Goal: Task Accomplishment & Management: Complete application form

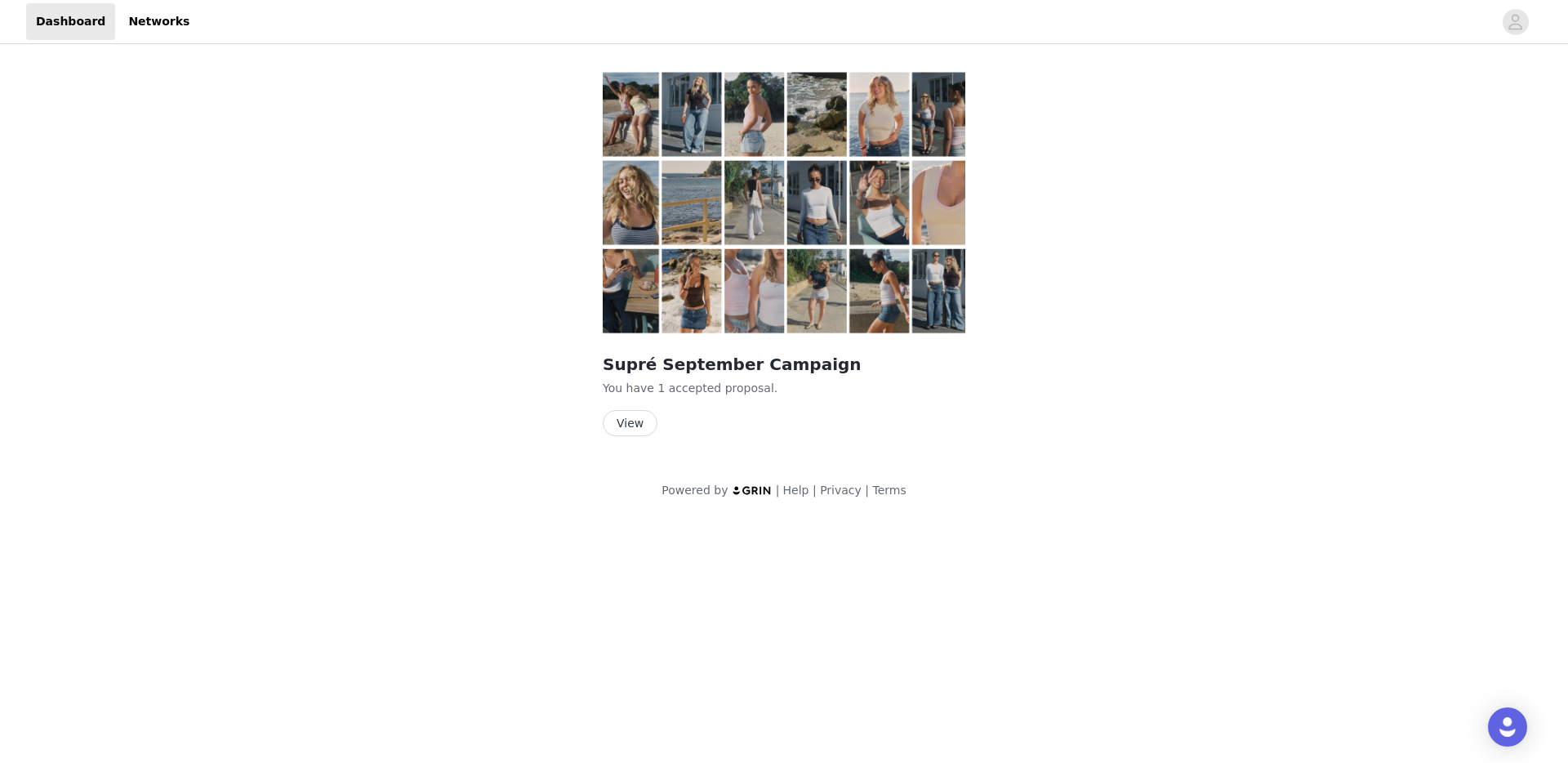
click at [635, 419] on button "View" at bounding box center [630, 422] width 54 height 26
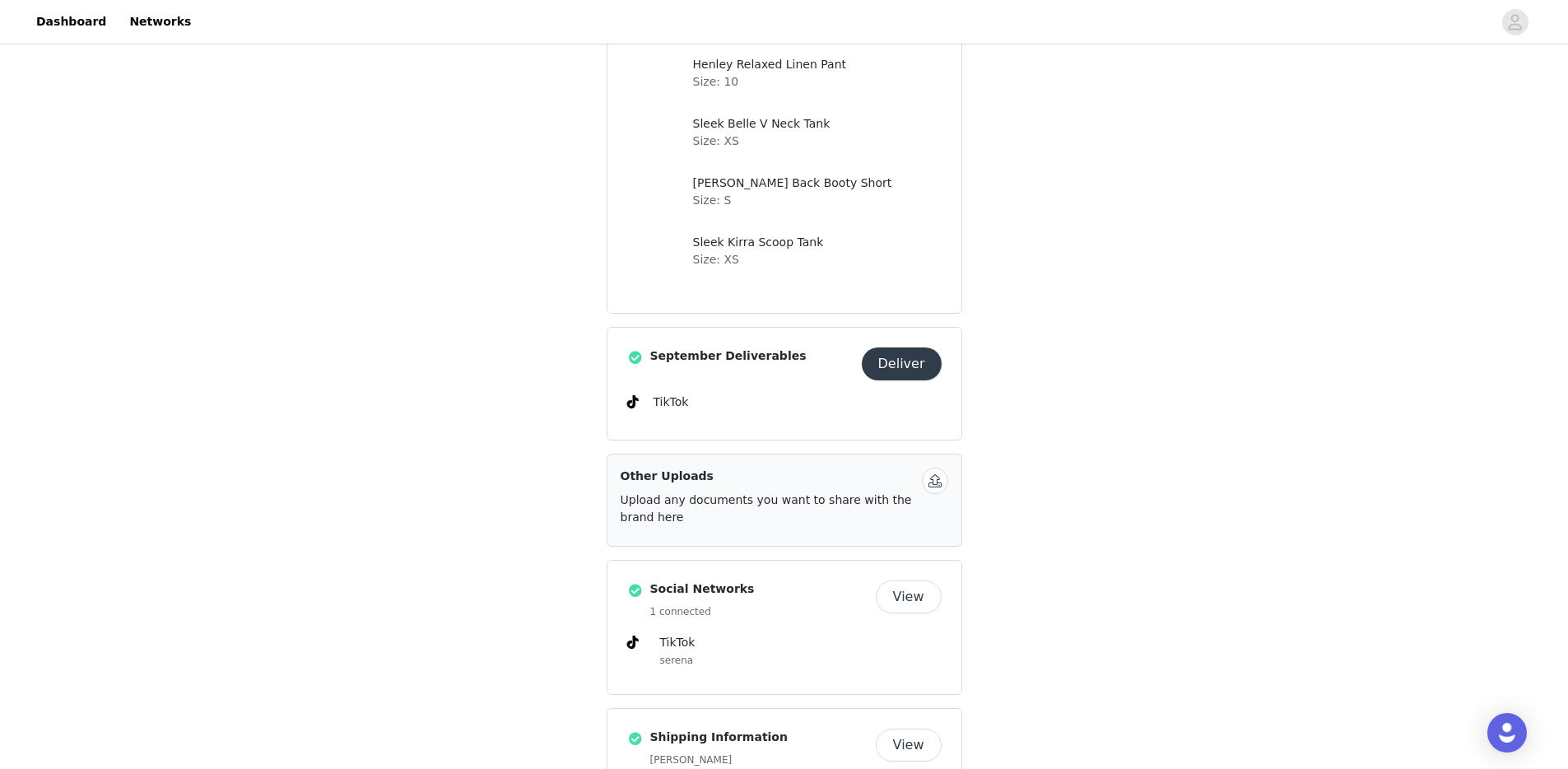
scroll to position [532, 0]
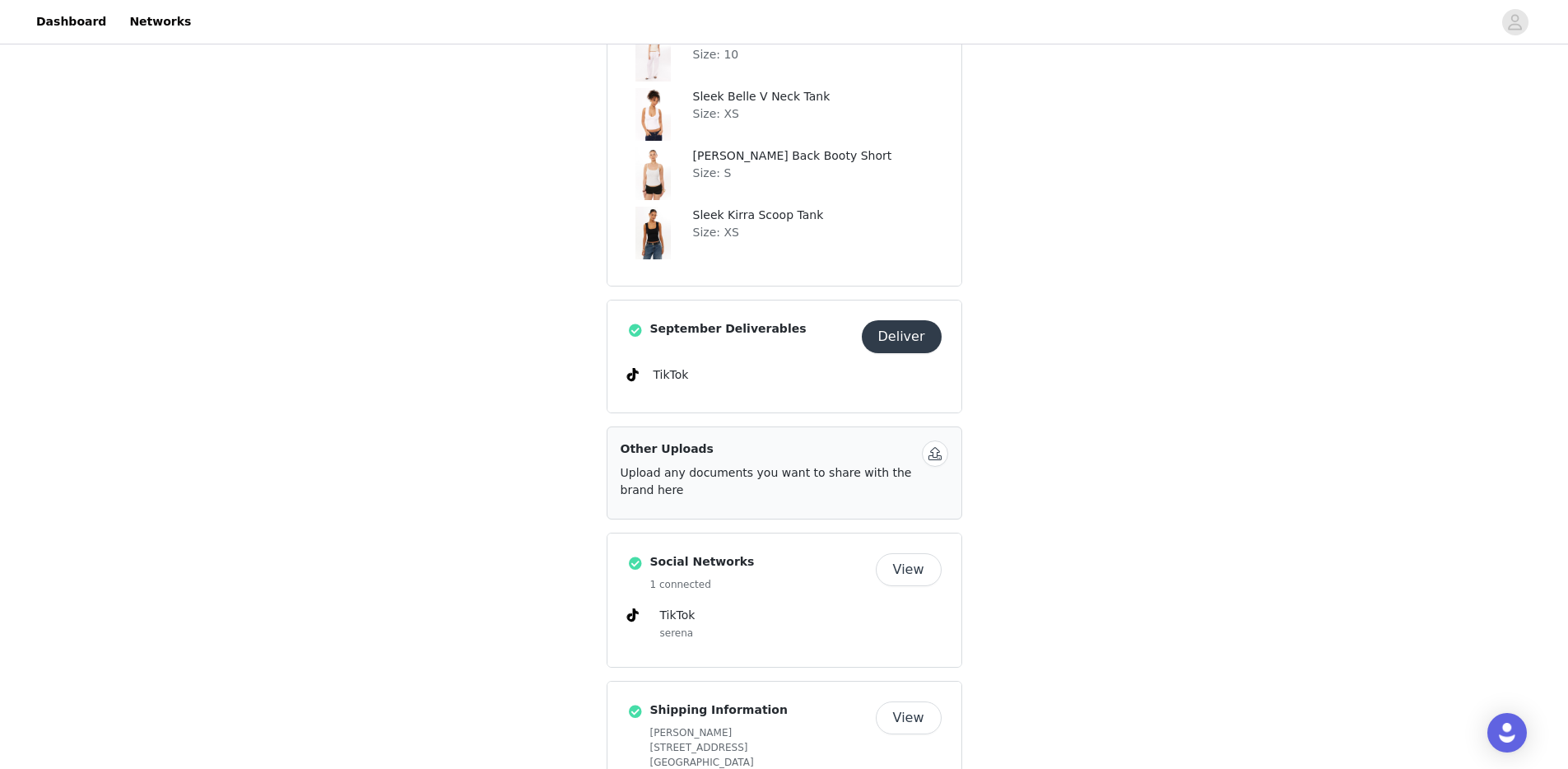
click at [903, 331] on button "Deliver" at bounding box center [901, 337] width 80 height 33
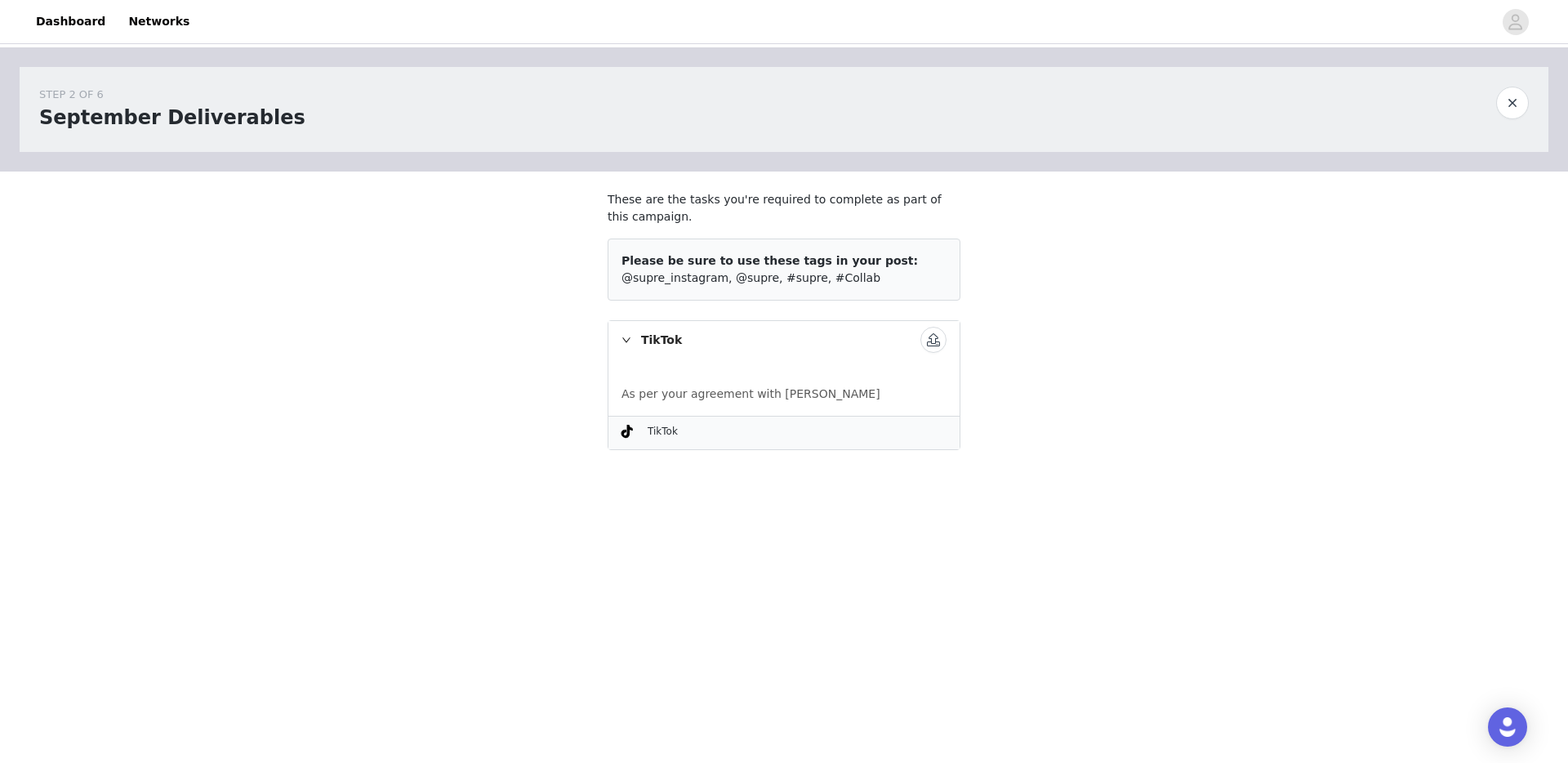
click at [932, 338] on button "button" at bounding box center [933, 339] width 26 height 26
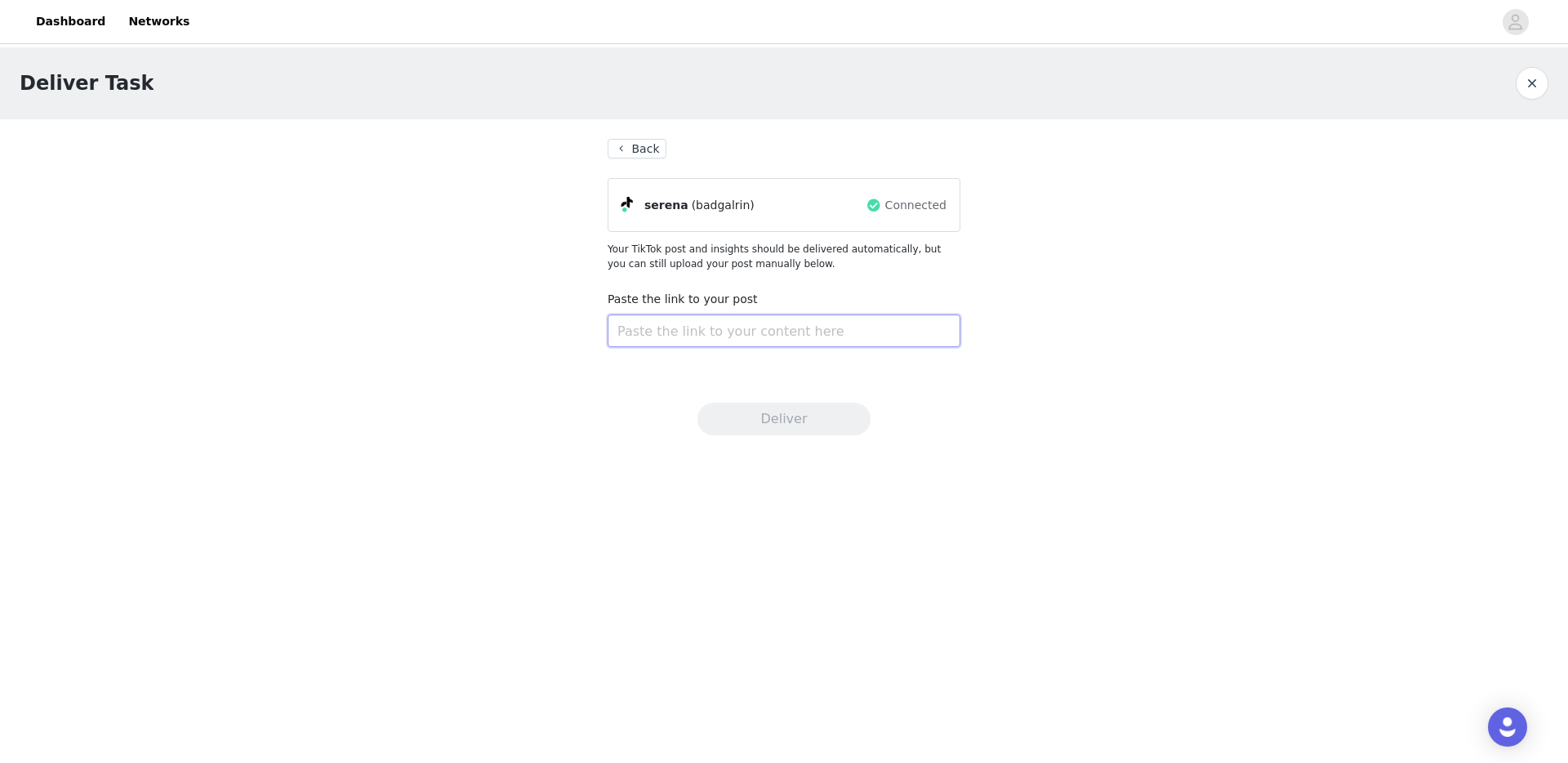
click at [776, 326] on input "text" at bounding box center [784, 331] width 353 height 32
paste input "[URL][DOMAIN_NAME]"
type input "[URL][DOMAIN_NAME]"
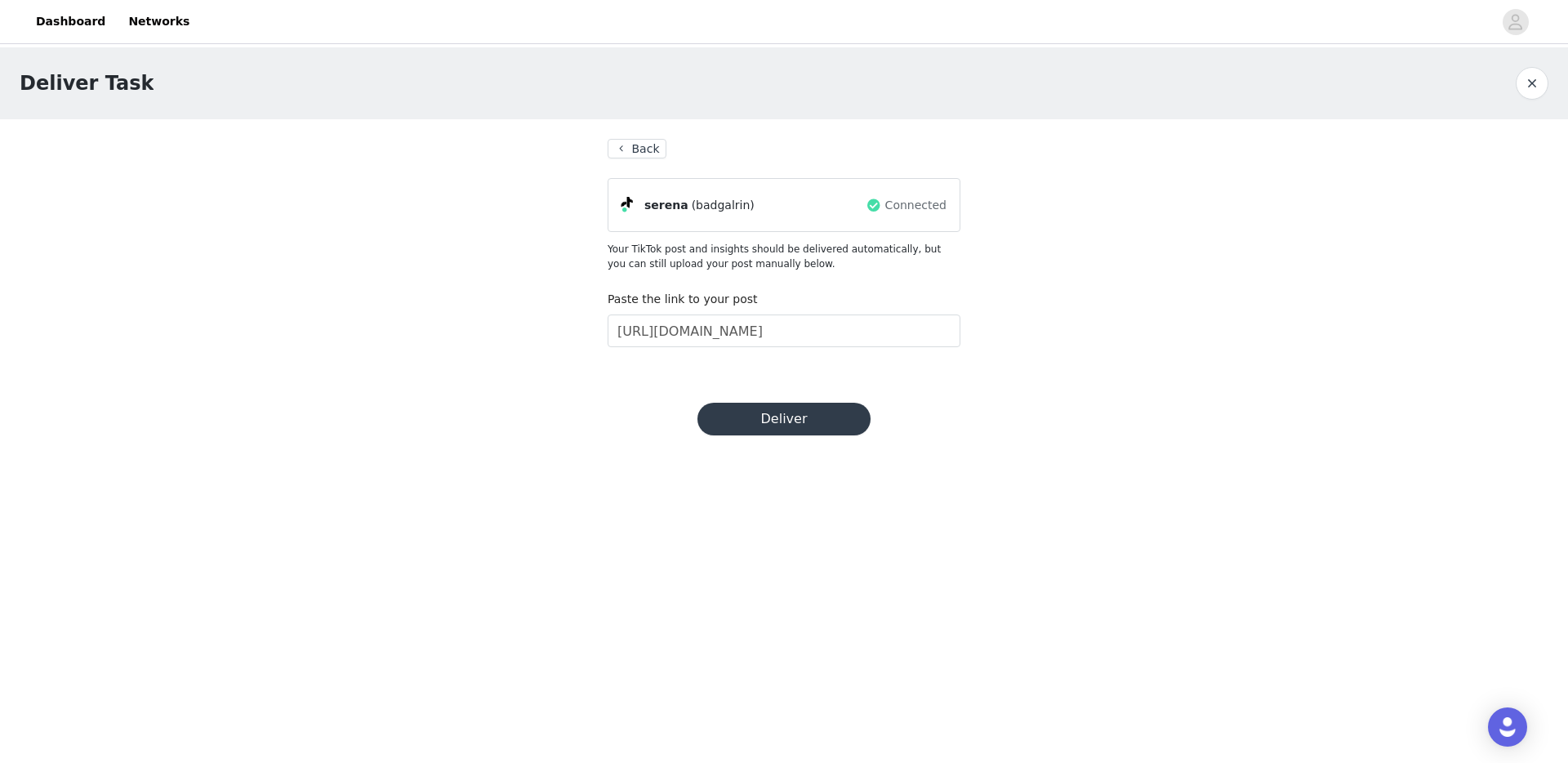
click at [763, 418] on button "Deliver" at bounding box center [784, 419] width 173 height 32
click at [763, 336] on input "[URL][DOMAIN_NAME]" at bounding box center [784, 331] width 353 height 32
paste input "text"
drag, startPoint x: 719, startPoint y: 338, endPoint x: 341, endPoint y: 344, distance: 378.0
click at [341, 344] on div "Deliver Task Back serena (badgalrin) Connected Your TikTok post and insights sh…" at bounding box center [784, 215] width 1568 height 336
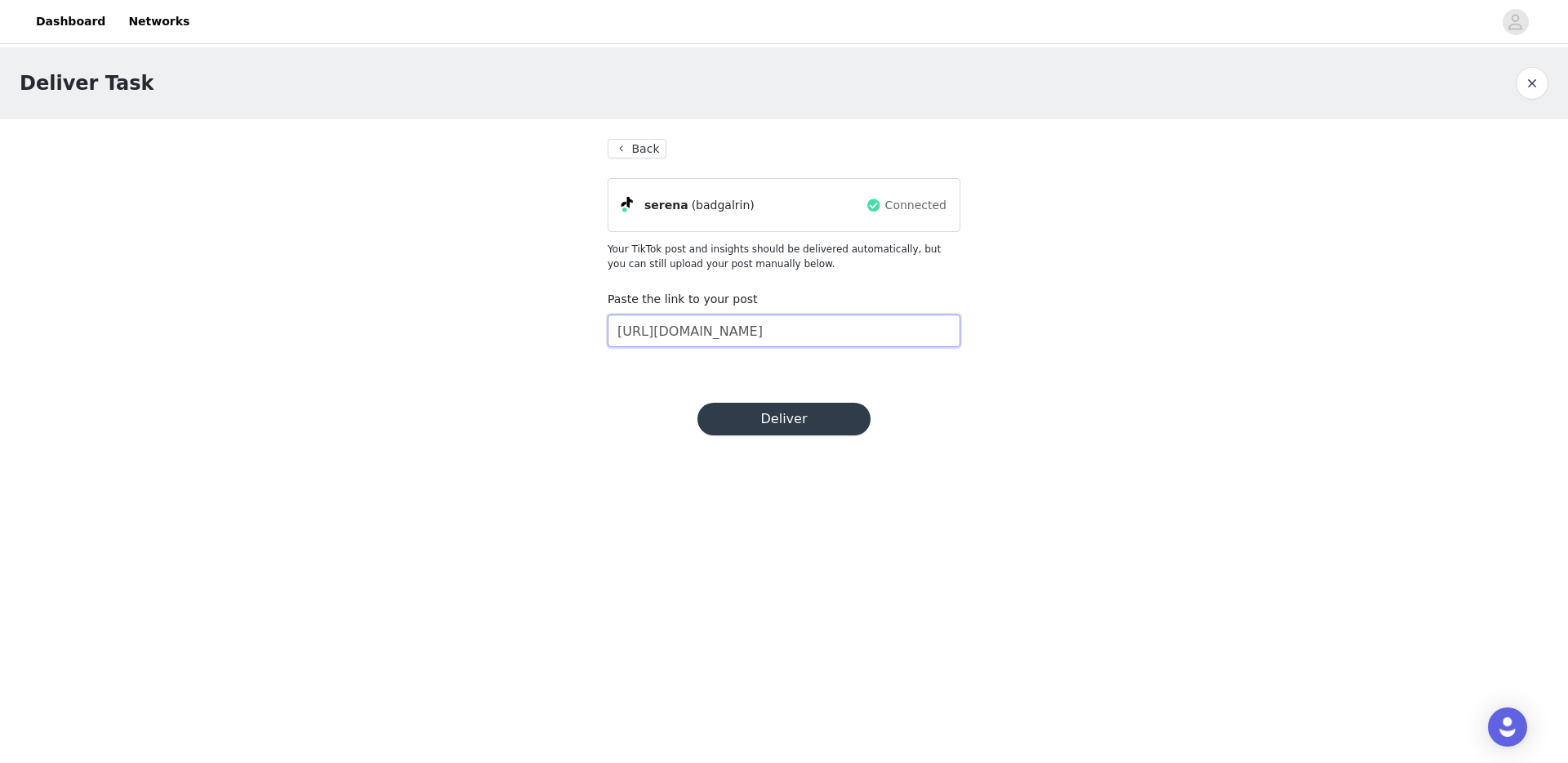
drag, startPoint x: 659, startPoint y: 332, endPoint x: 534, endPoint y: 332, distance: 125.0
click at [534, 332] on div "Deliver Task Back serena (badgalrin) Connected Your TikTok post and insights sh…" at bounding box center [784, 215] width 1568 height 336
type input "[URL][DOMAIN_NAME]"
click at [817, 334] on input "[URL][DOMAIN_NAME]" at bounding box center [784, 331] width 353 height 32
click at [787, 417] on button "Deliver" at bounding box center [784, 419] width 173 height 32
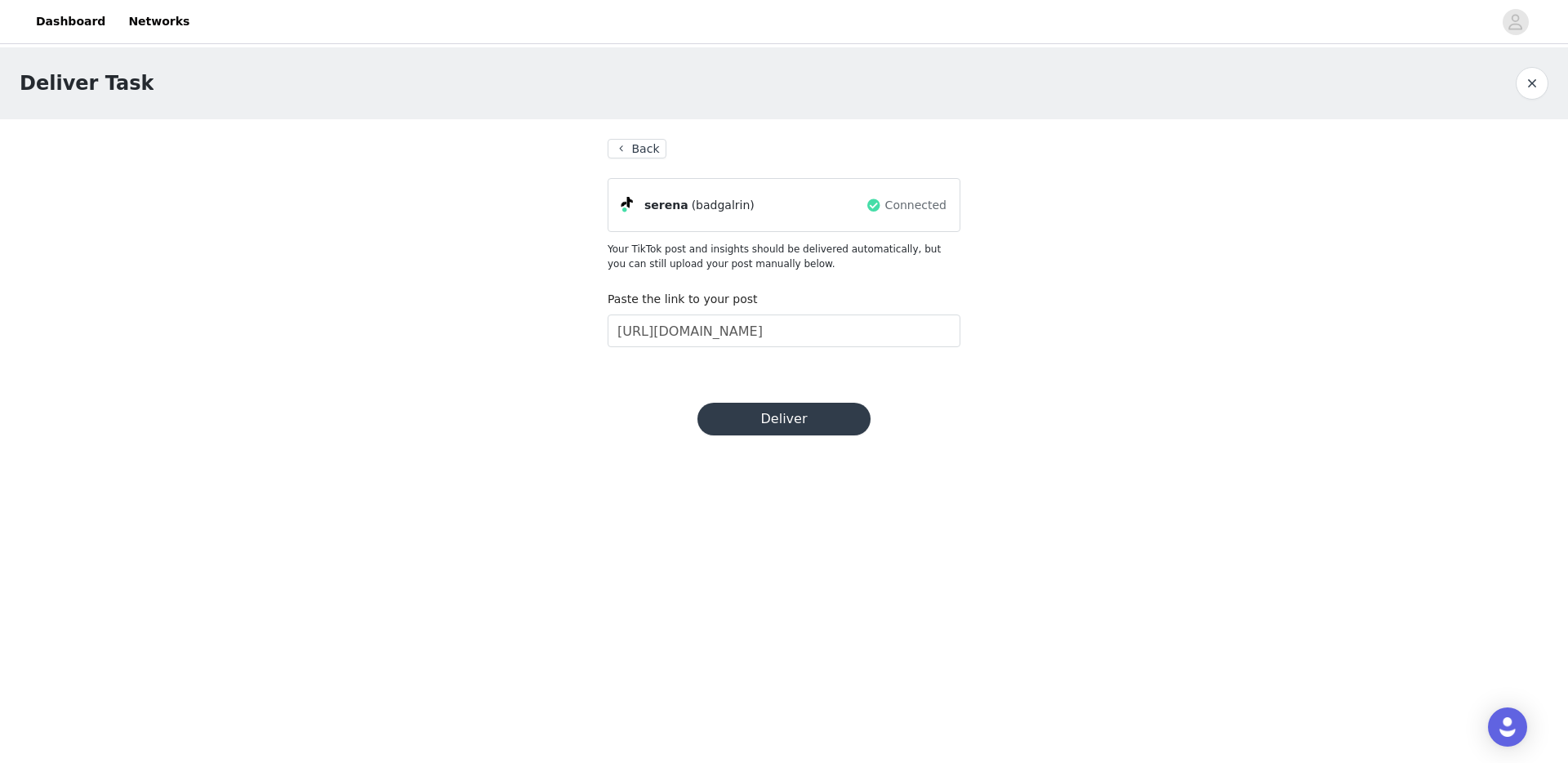
click at [642, 148] on button "Back" at bounding box center [637, 148] width 59 height 20
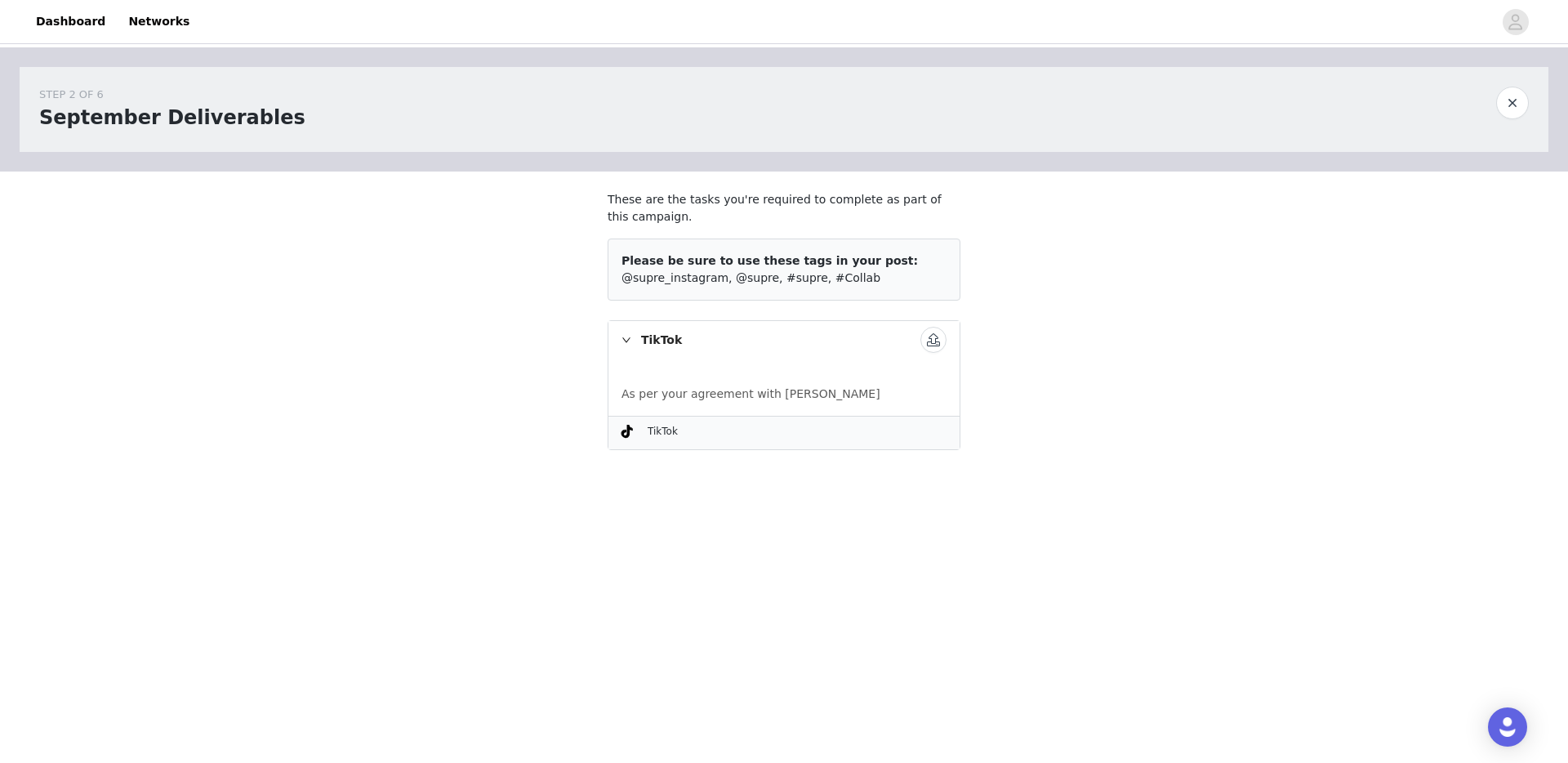
click at [626, 346] on div "TikTok" at bounding box center [784, 340] width 351 height 37
click at [1520, 99] on button "button" at bounding box center [1513, 103] width 32 height 32
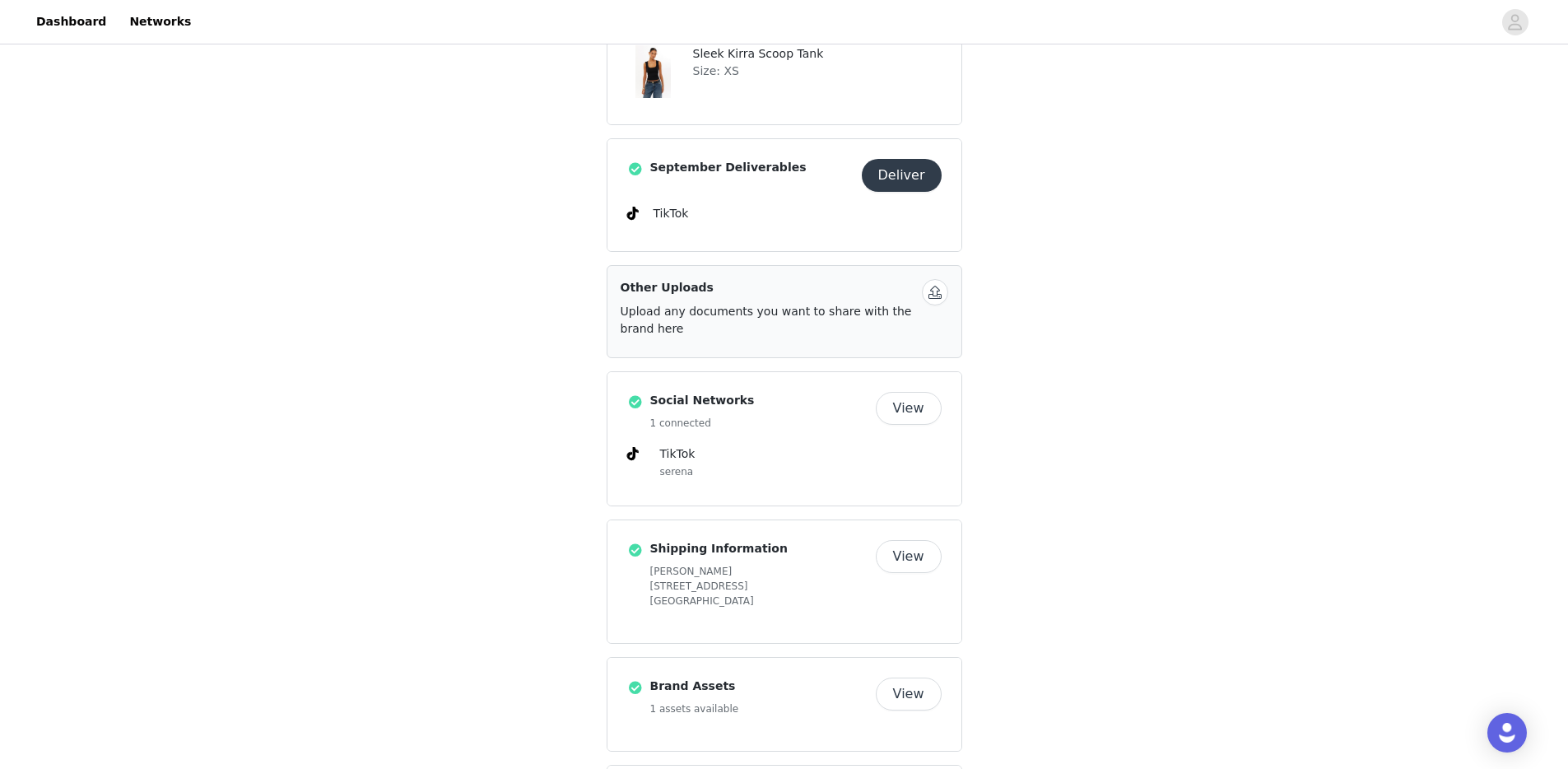
scroll to position [671, 0]
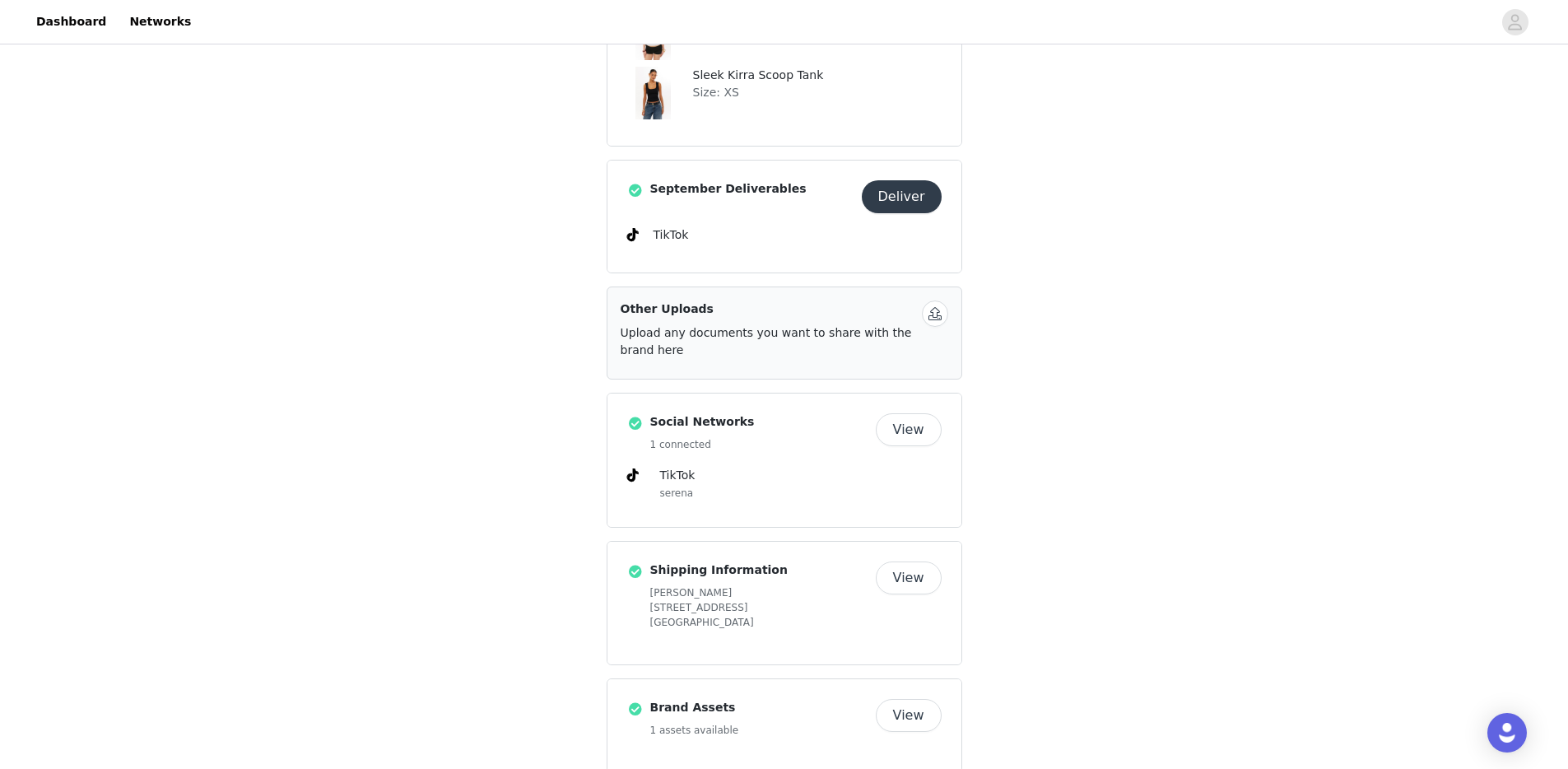
click at [906, 420] on button "View" at bounding box center [909, 429] width 66 height 33
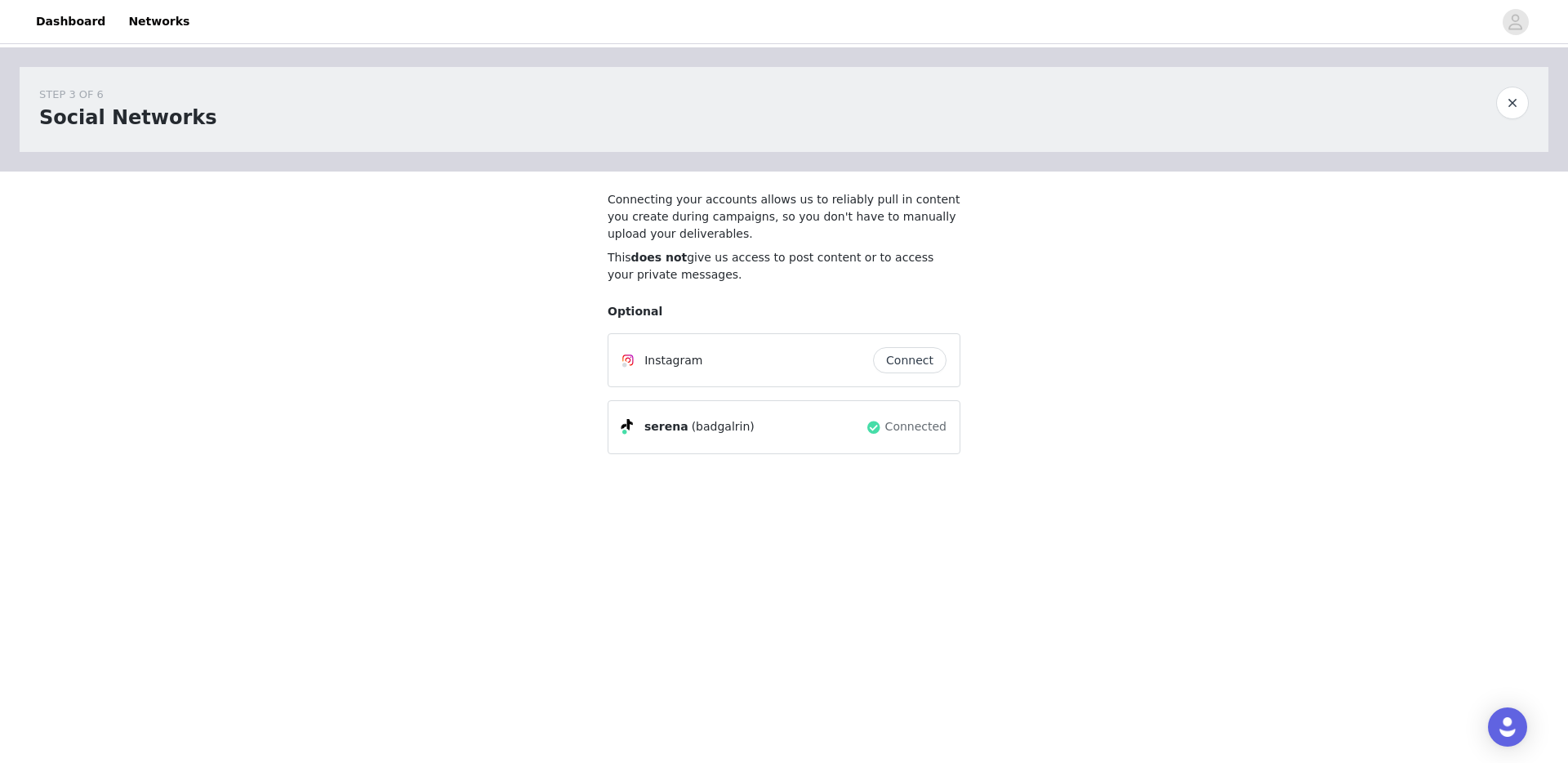
click at [1514, 107] on button "button" at bounding box center [1513, 103] width 32 height 32
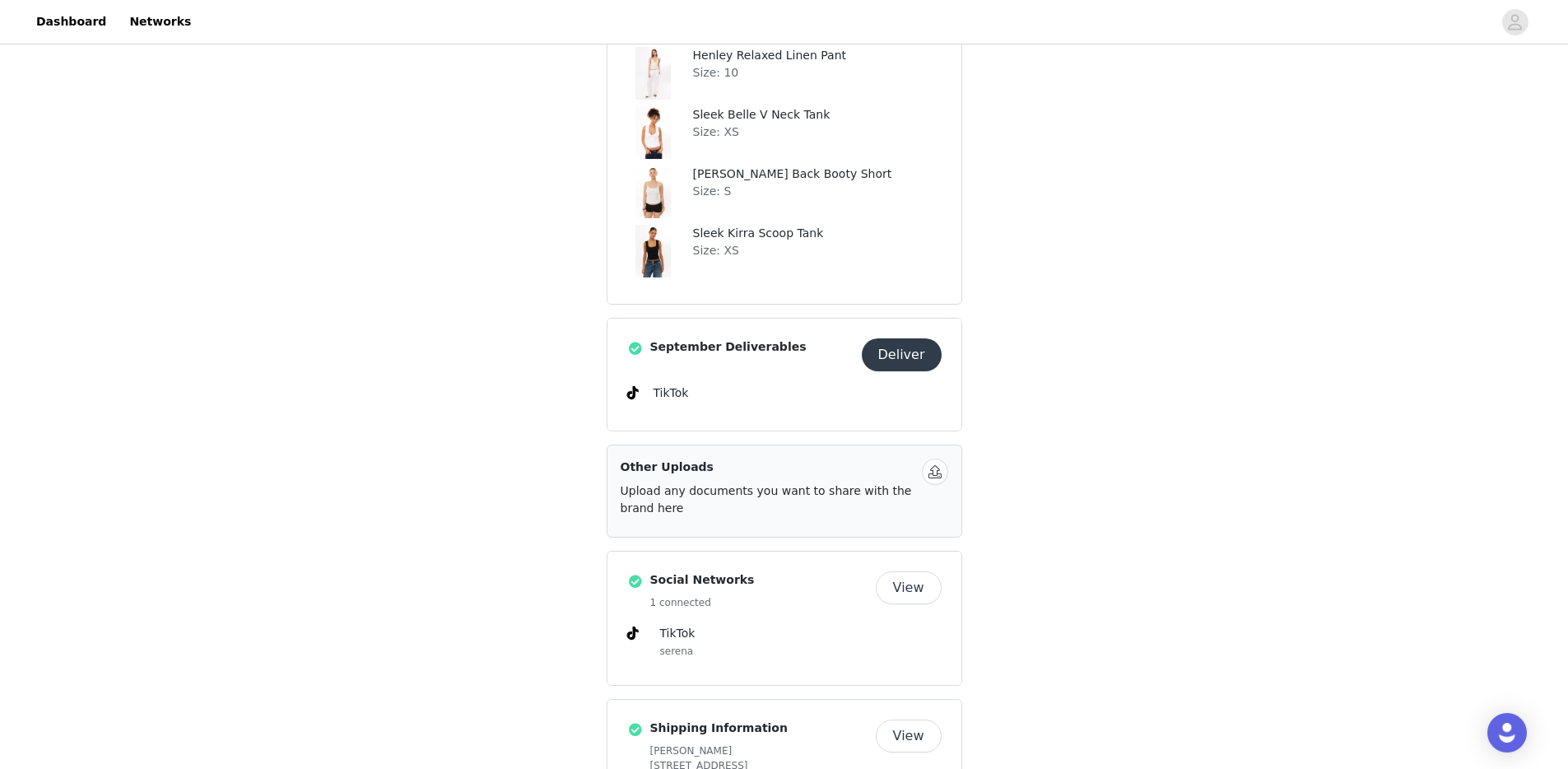
scroll to position [800, 0]
